Goal: Navigation & Orientation: Find specific page/section

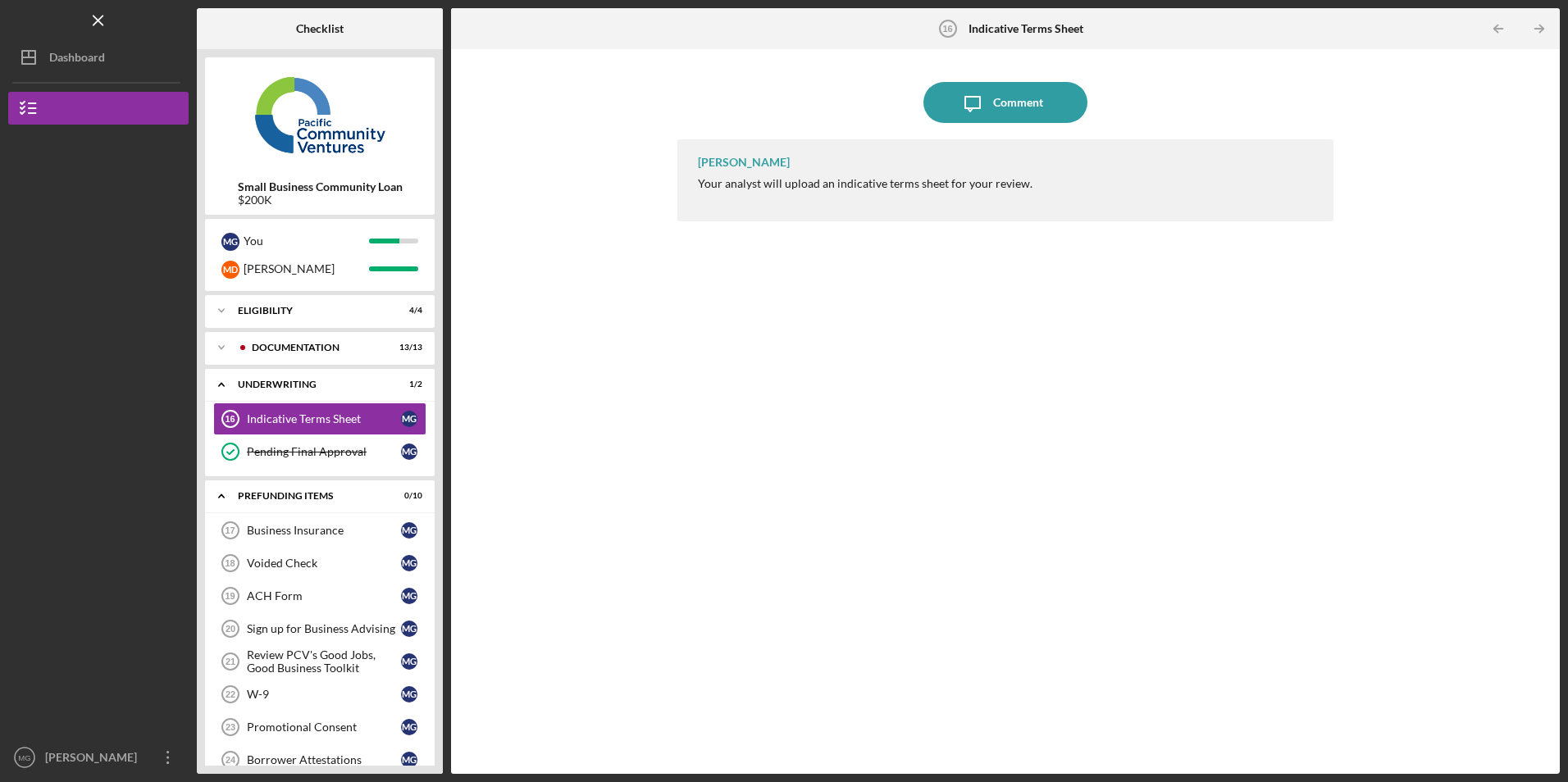
scroll to position [93, 0]
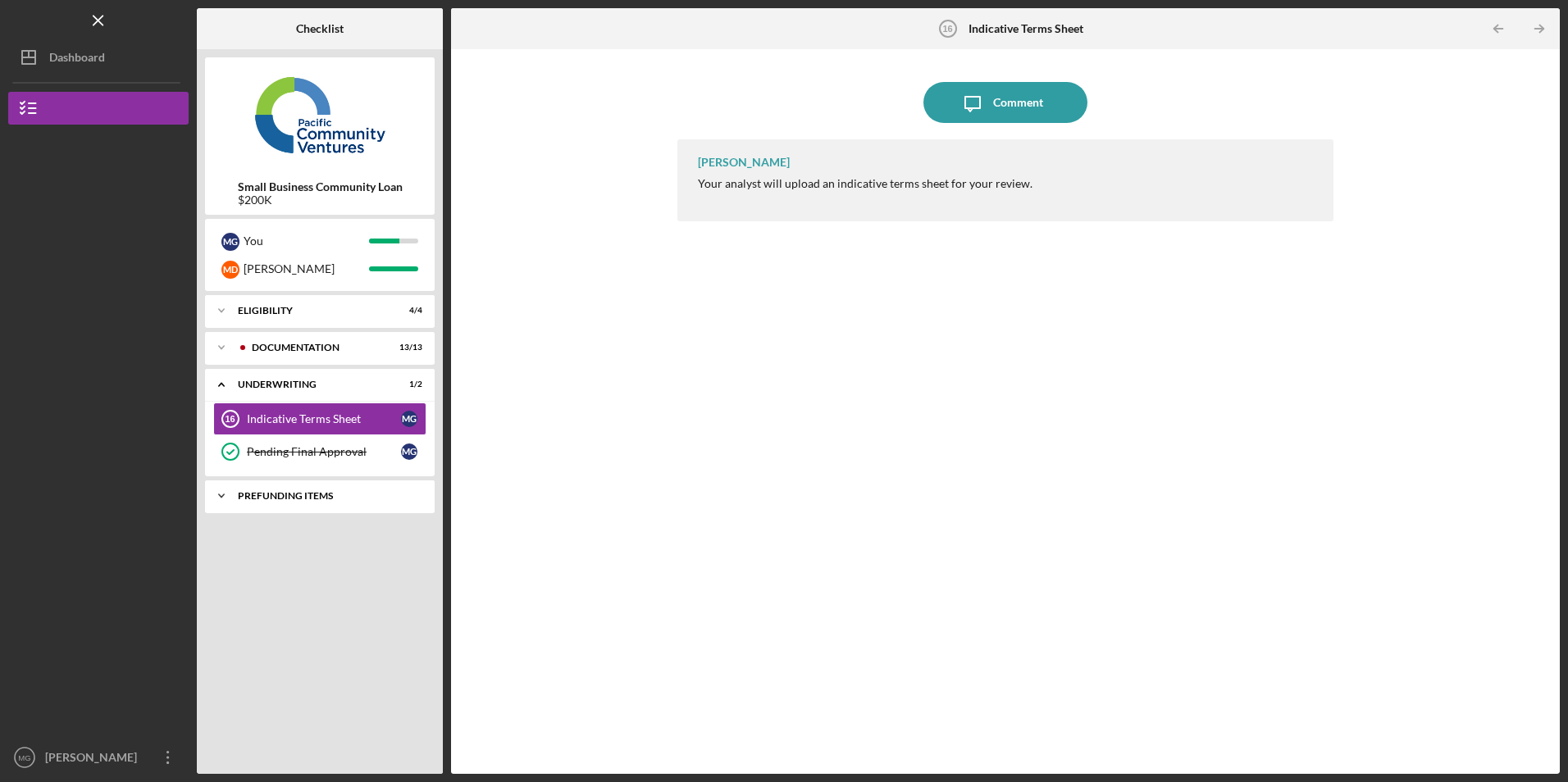
click at [268, 495] on div "Prefunding Items" at bounding box center [326, 496] width 177 height 9
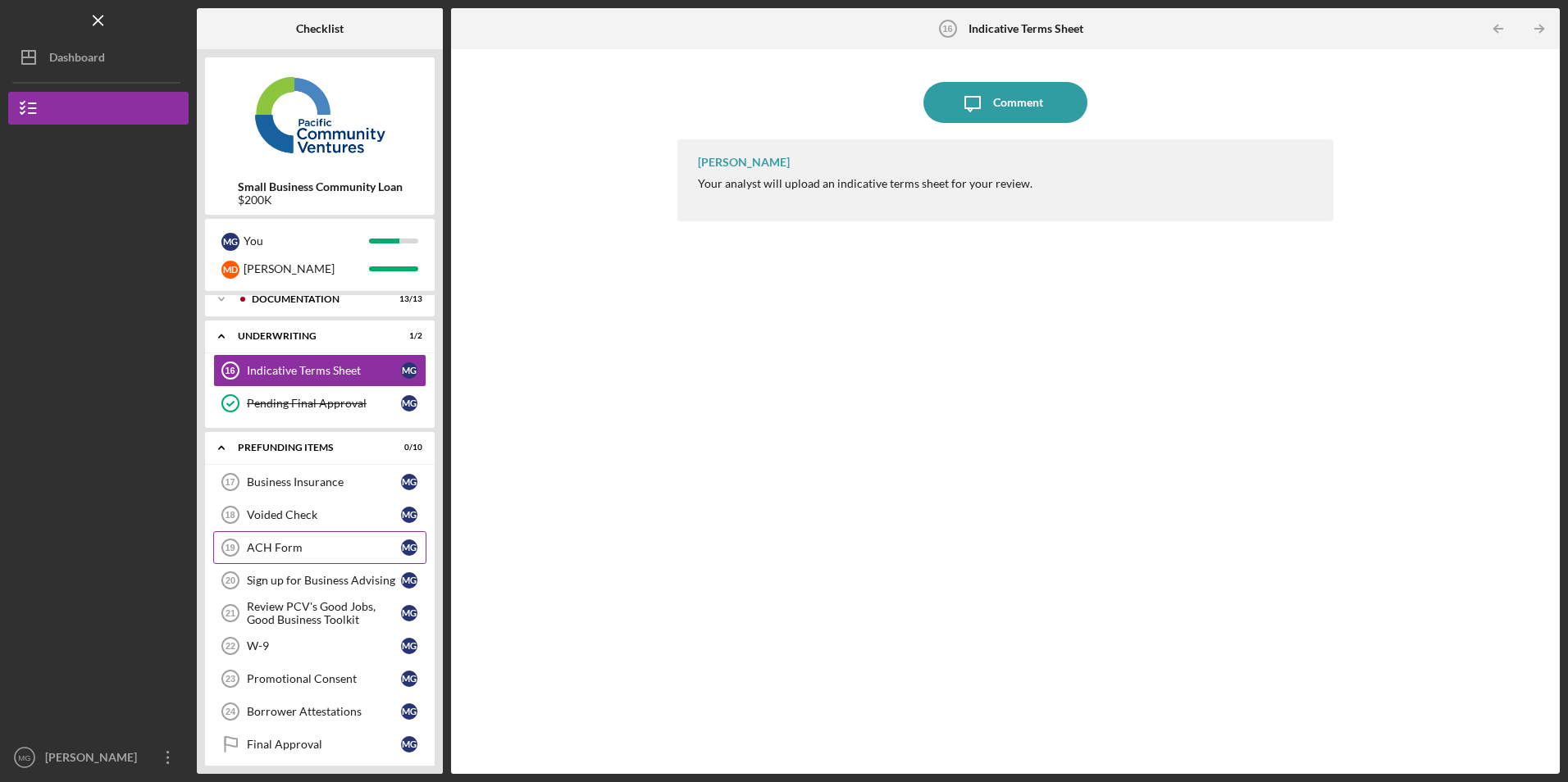
scroll to position [93, 0]
